Goal: Navigation & Orientation: Find specific page/section

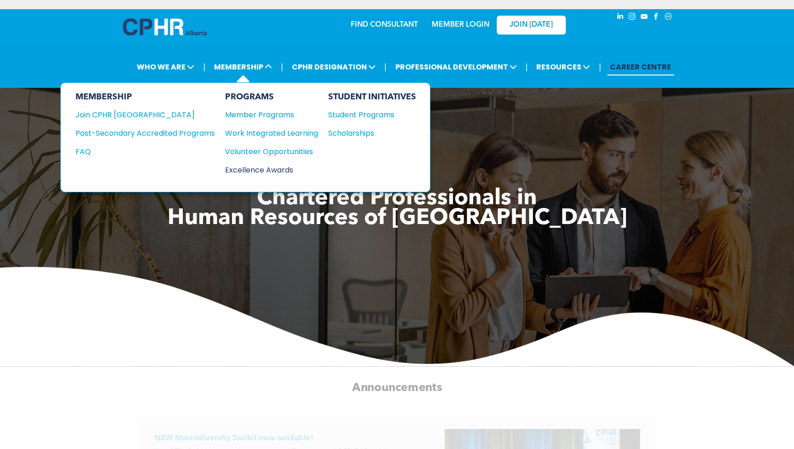
click at [252, 167] on div "Excellence Awards" at bounding box center [267, 170] width 84 height 12
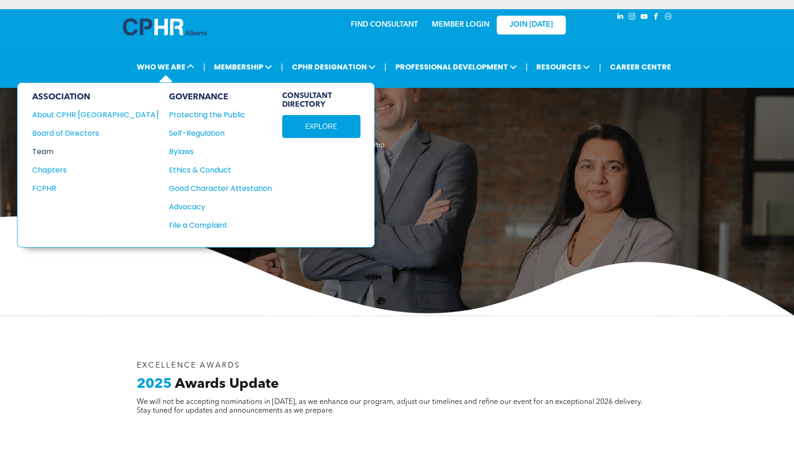
click at [52, 149] on div "Team" at bounding box center [89, 152] width 114 height 12
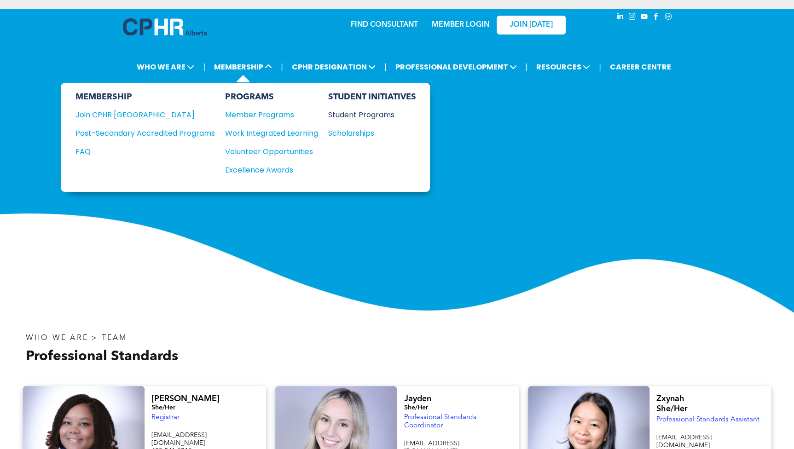
click at [378, 115] on div "Student Programs" at bounding box center [367, 115] width 79 height 12
